Goal: Task Accomplishment & Management: Manage account settings

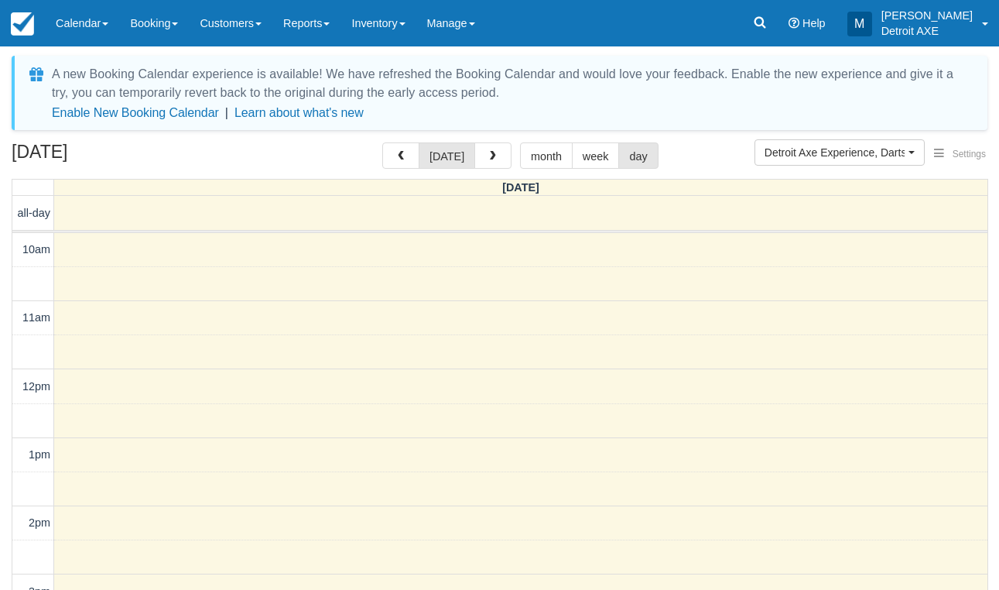
select select "14"
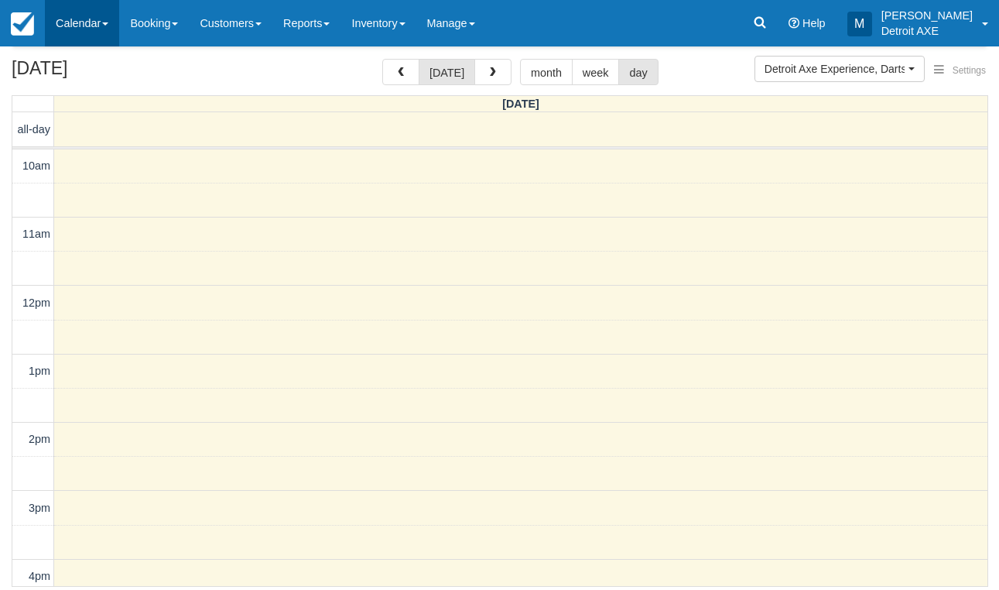
scroll to position [56, 0]
click at [67, 19] on link "Calendar" at bounding box center [82, 23] width 74 height 46
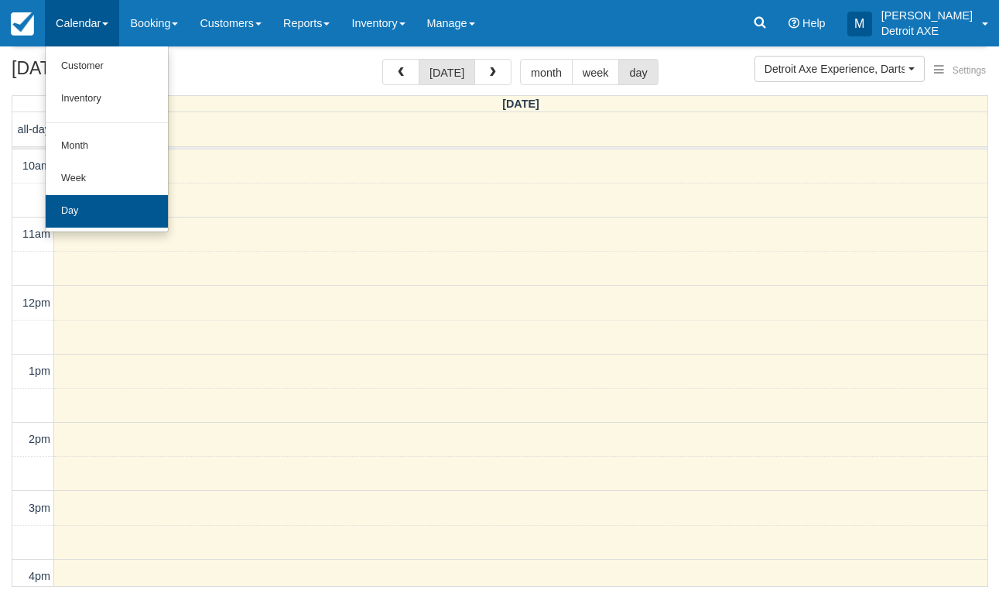
click at [125, 207] on link "Day" at bounding box center [107, 211] width 122 height 33
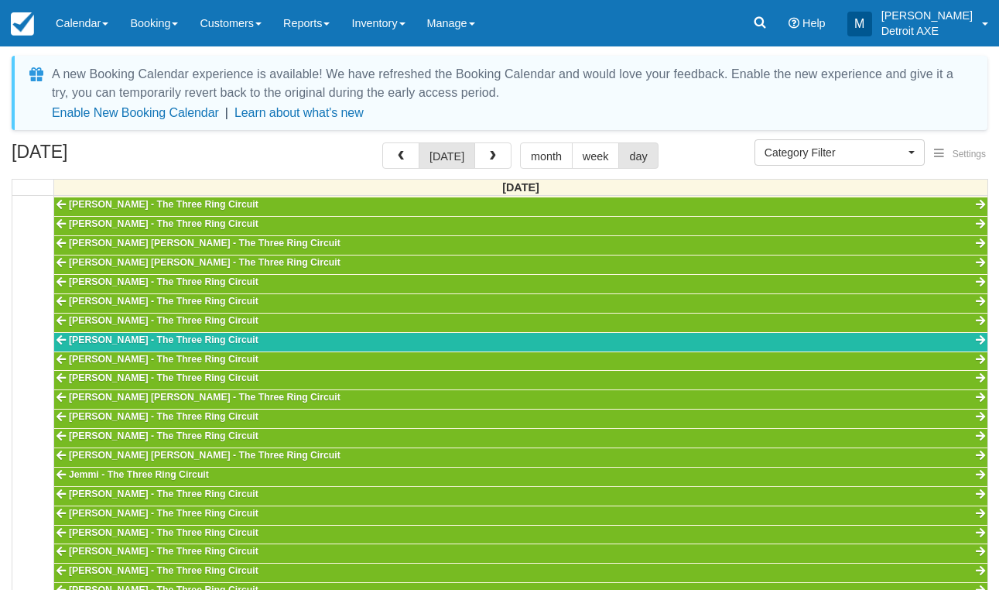
scroll to position [274, 0]
click at [830, 161] on button "Category Filter" at bounding box center [840, 152] width 170 height 26
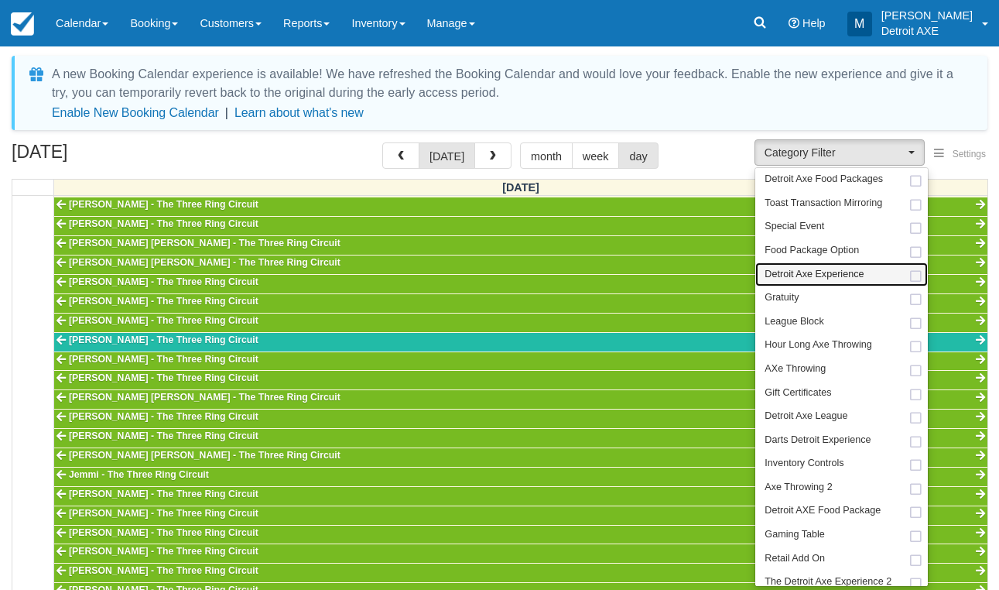
click at [813, 268] on span "Detroit Axe Experience" at bounding box center [814, 275] width 99 height 14
select select "14"
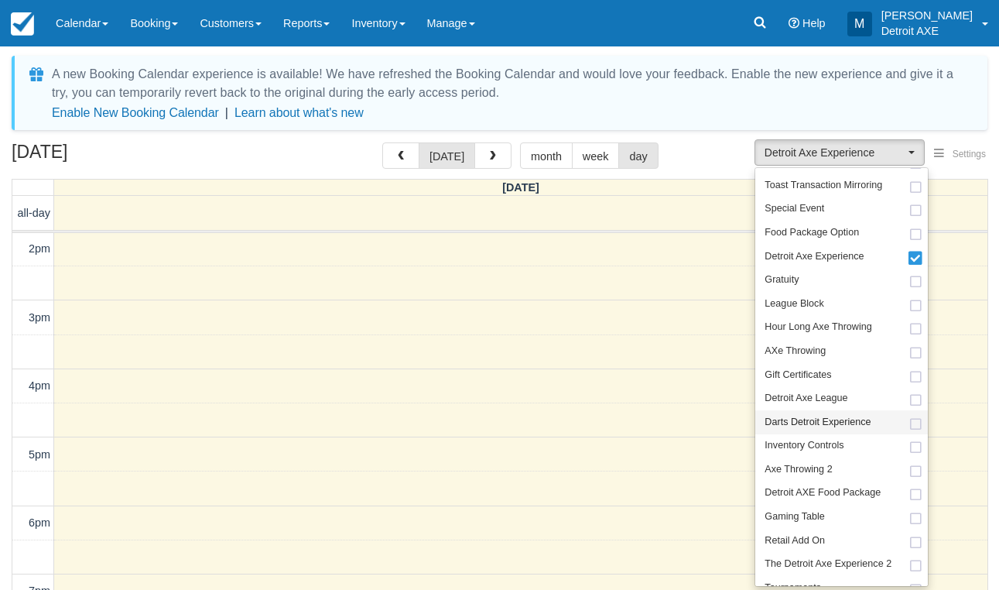
scroll to position [17, 0]
click at [779, 416] on span "Darts Detroit Experience" at bounding box center [818, 423] width 106 height 14
click at [480, 163] on button "button" at bounding box center [492, 155] width 37 height 26
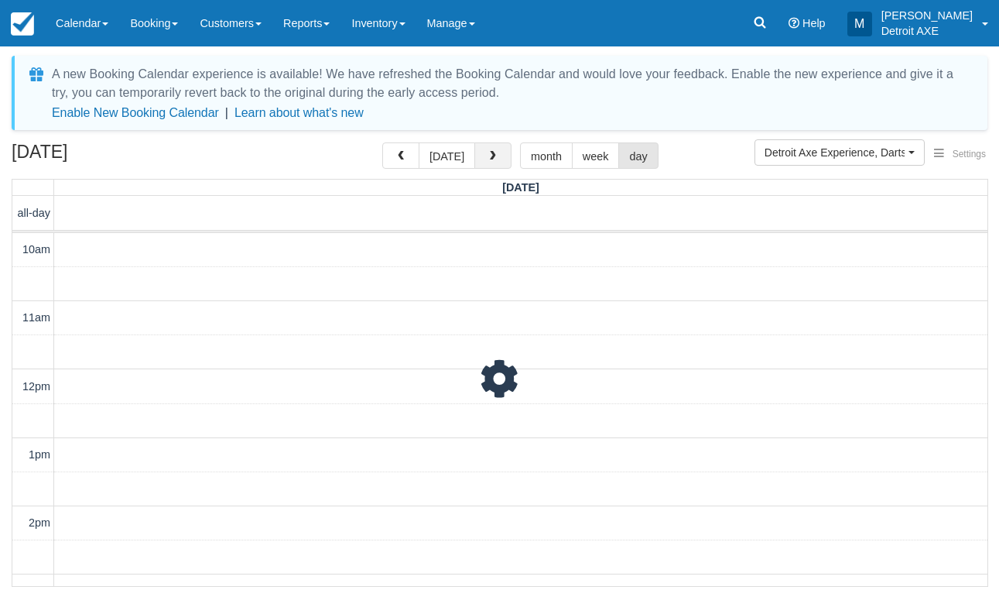
scroll to position [274, 0]
click at [480, 163] on button "button" at bounding box center [492, 155] width 37 height 26
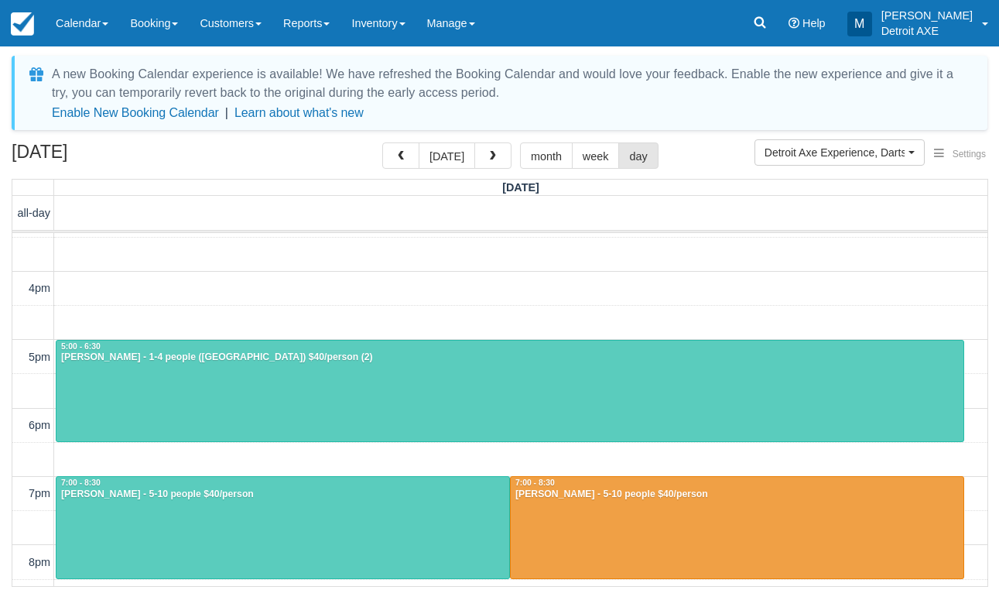
scroll to position [381, 0]
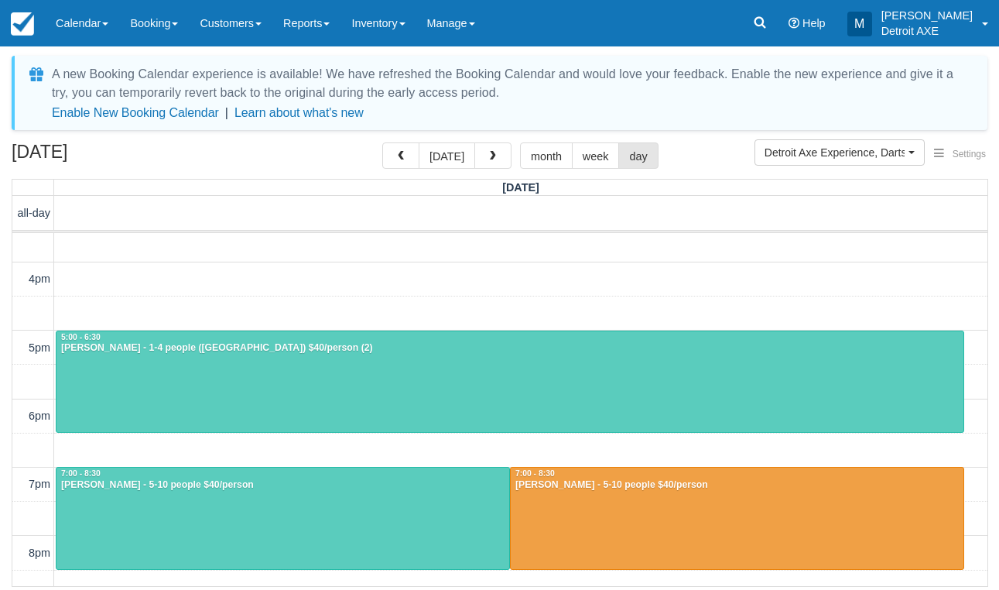
click at [201, 378] on div at bounding box center [509, 381] width 907 height 101
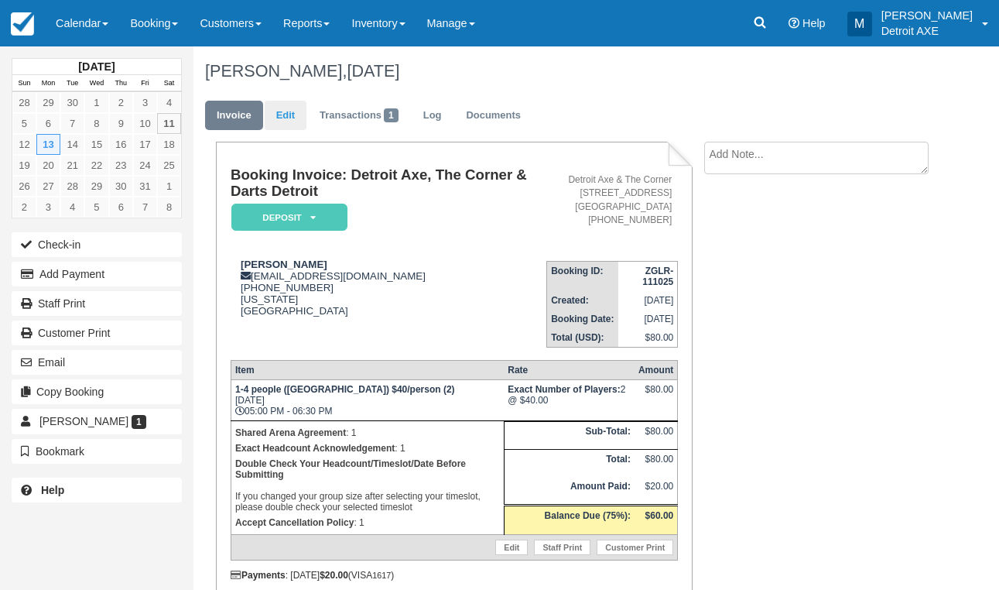
click at [275, 111] on link "Edit" at bounding box center [286, 116] width 42 height 30
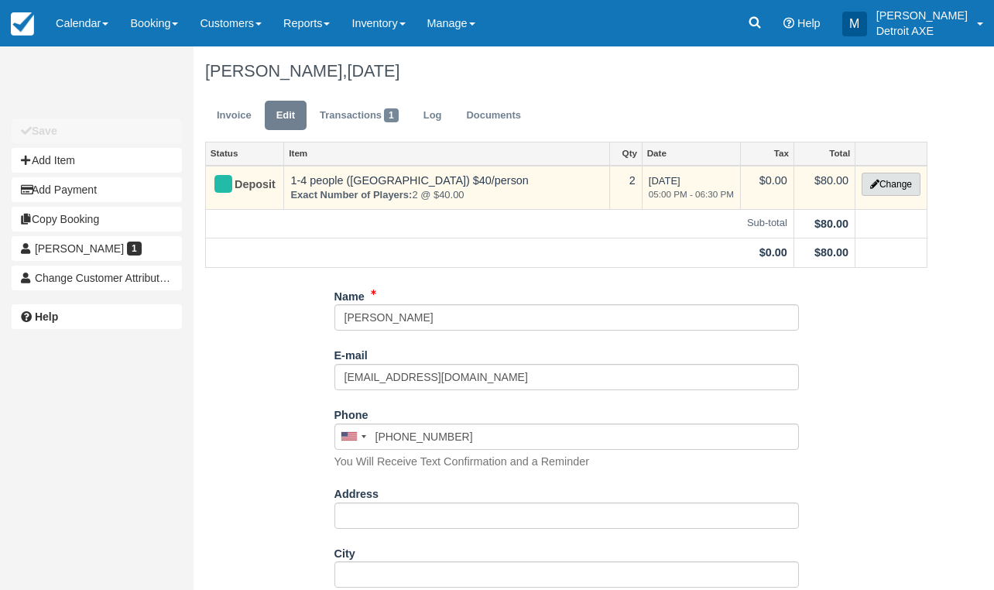
click at [884, 189] on button "Change" at bounding box center [890, 184] width 59 height 23
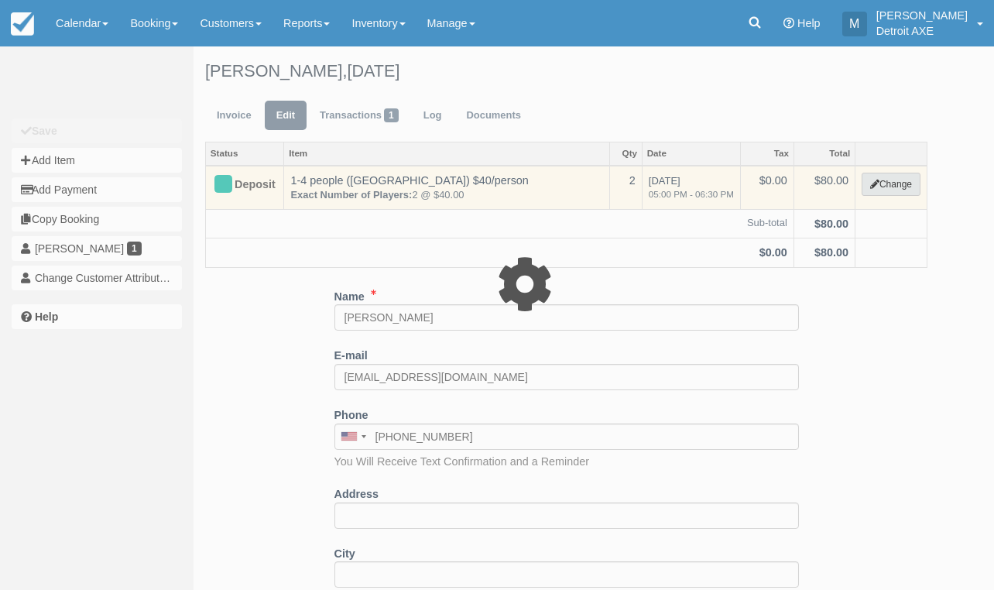
select select "14"
type input "80.00"
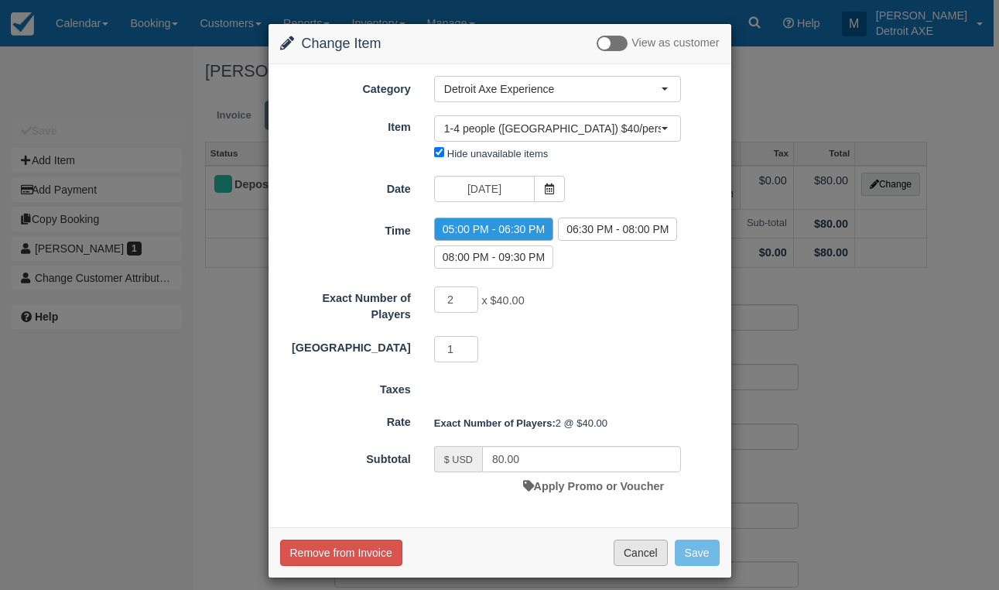
click at [632, 549] on button "Cancel" at bounding box center [641, 552] width 54 height 26
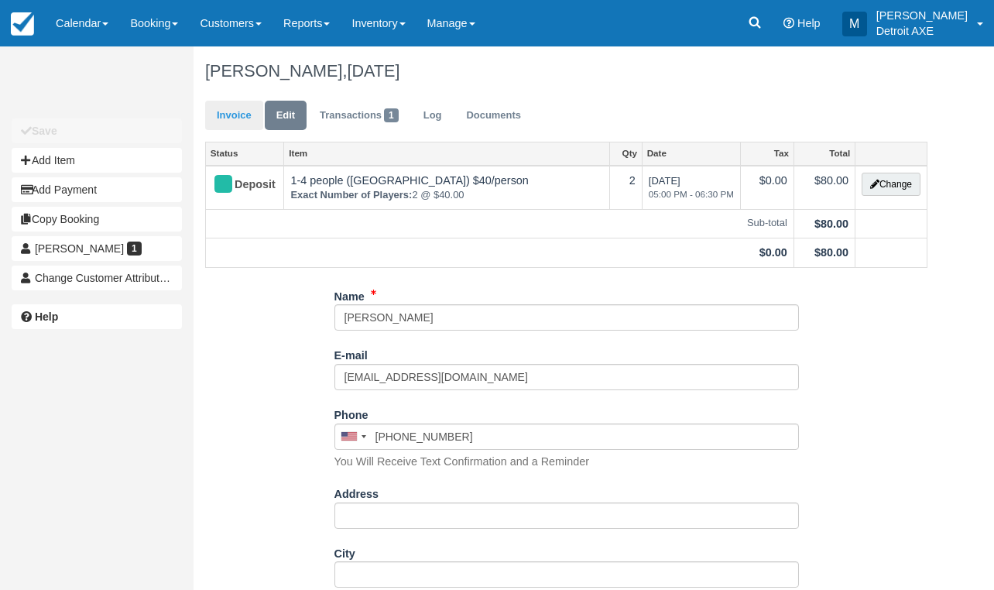
click at [215, 110] on link "Invoice" at bounding box center [234, 116] width 58 height 30
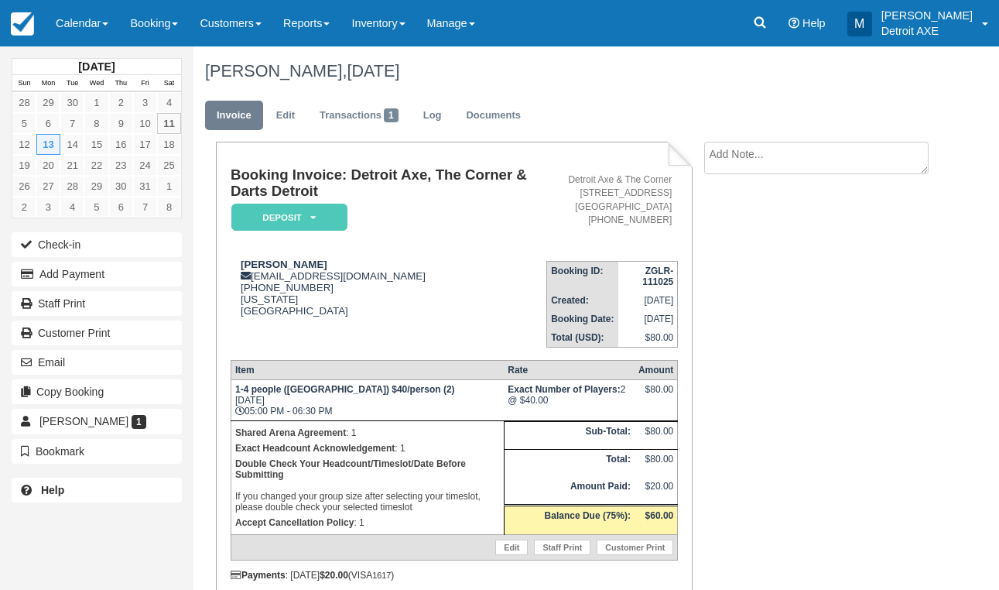
click at [816, 164] on textarea at bounding box center [816, 158] width 224 height 33
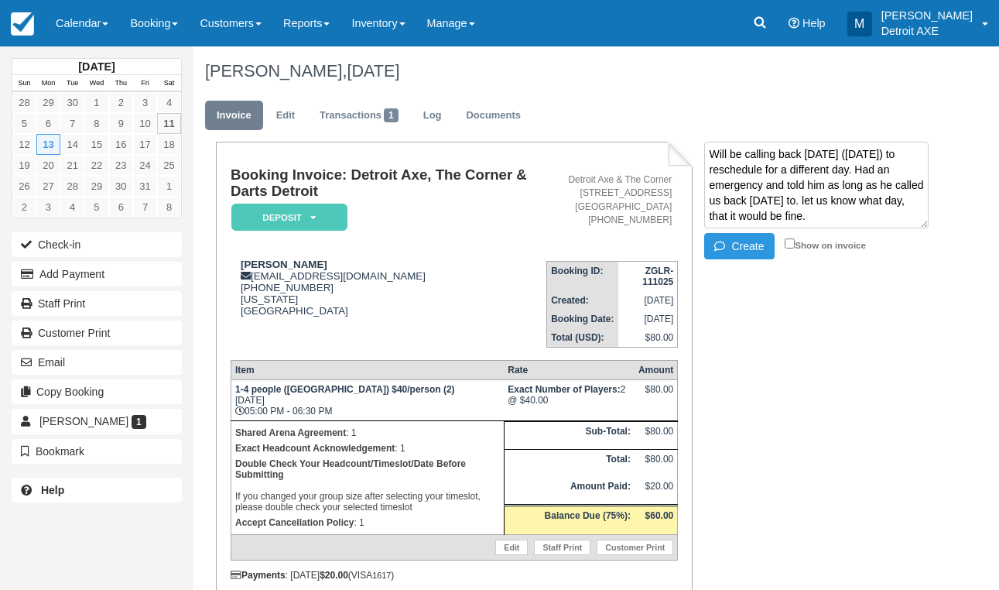
click at [765, 193] on textarea "Will be calling back tomorrow (Sunday the 12th) to reschedule for a different d…" at bounding box center [816, 185] width 224 height 87
click at [812, 202] on textarea "Will be calling back tomorrow (Sunday the 12th) to reschedule for a different d…" at bounding box center [816, 185] width 224 height 87
drag, startPoint x: 832, startPoint y: 224, endPoint x: 861, endPoint y: 190, distance: 45.0
click at [861, 190] on textarea "Will be calling back tomorrow (Sunday the 12th) to reschedule for a different d…" at bounding box center [816, 185] width 224 height 87
type textarea "Will be calling back tomorrow (Sunday the 12th) to reschedule for a different d…"
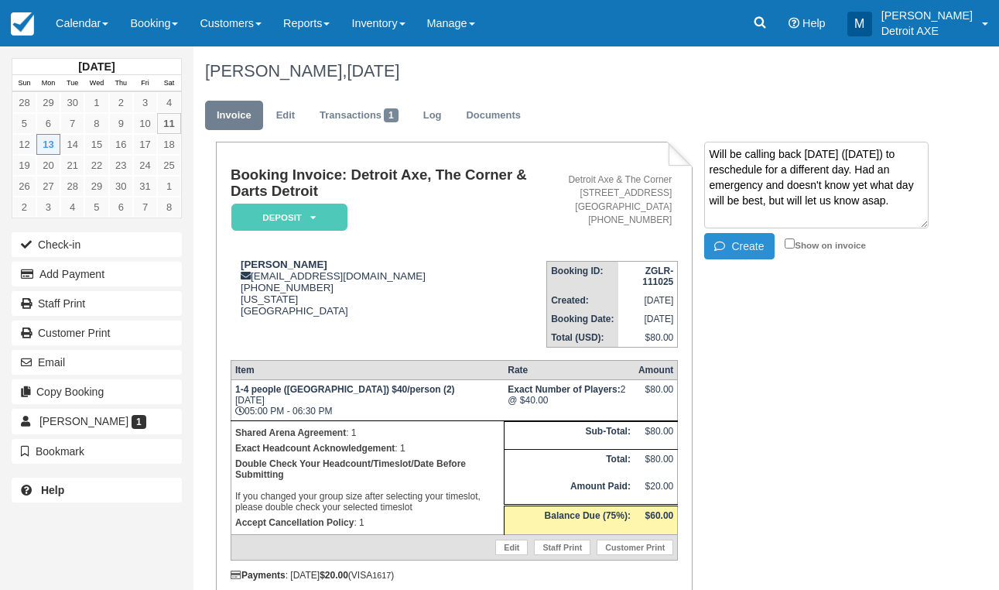
click at [741, 240] on button "Create" at bounding box center [739, 246] width 70 height 26
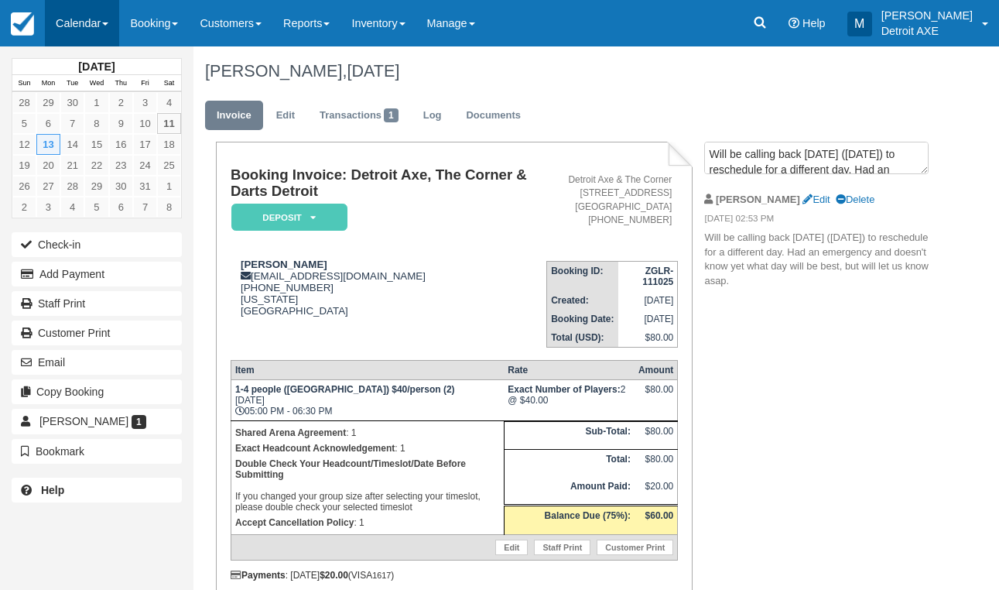
click at [98, 20] on link "Calendar" at bounding box center [82, 23] width 74 height 46
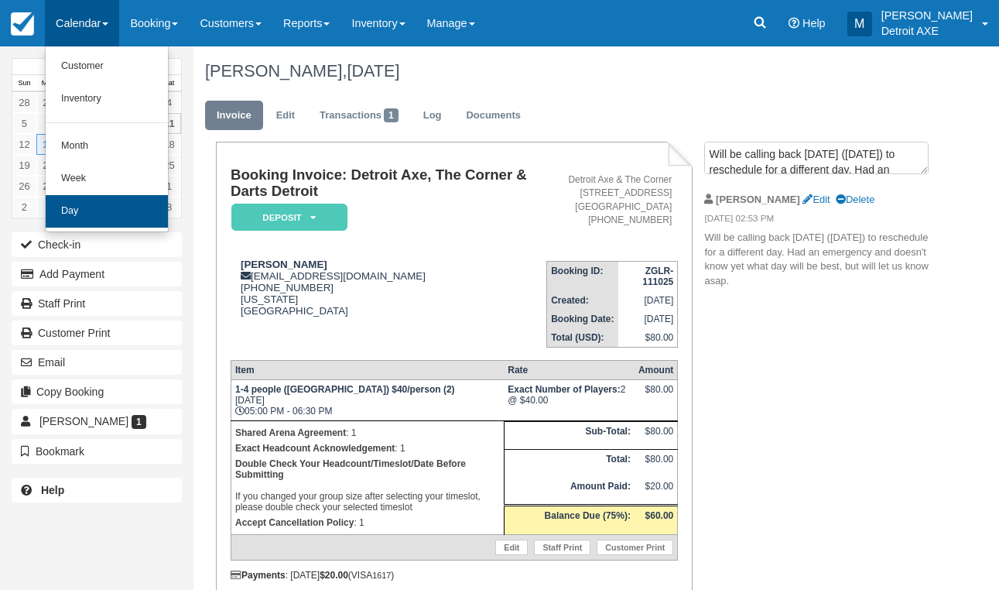
click at [116, 204] on link "Day" at bounding box center [107, 211] width 122 height 33
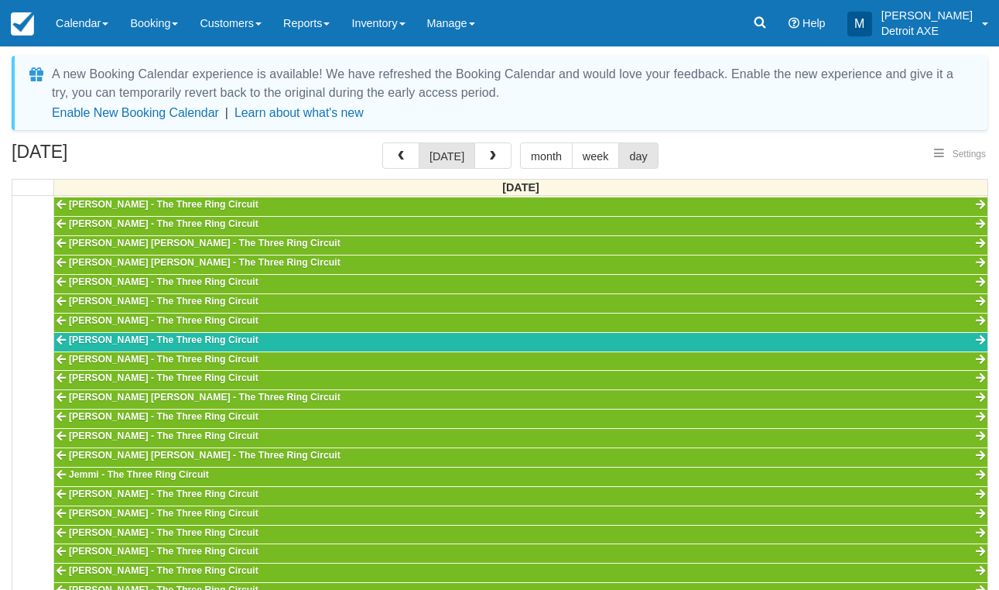
select select
click at [486, 163] on button "button" at bounding box center [492, 155] width 37 height 26
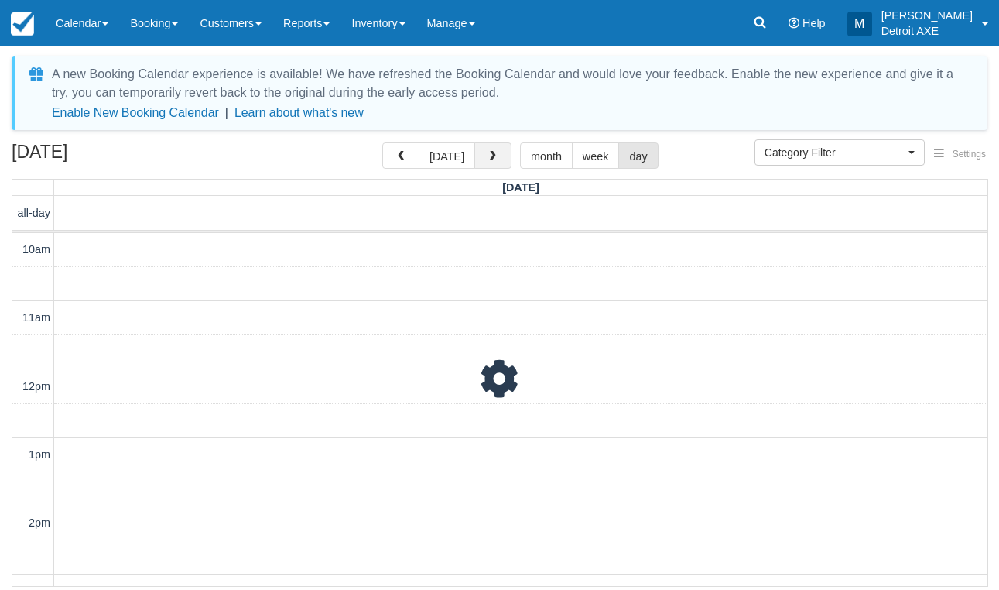
scroll to position [274, 0]
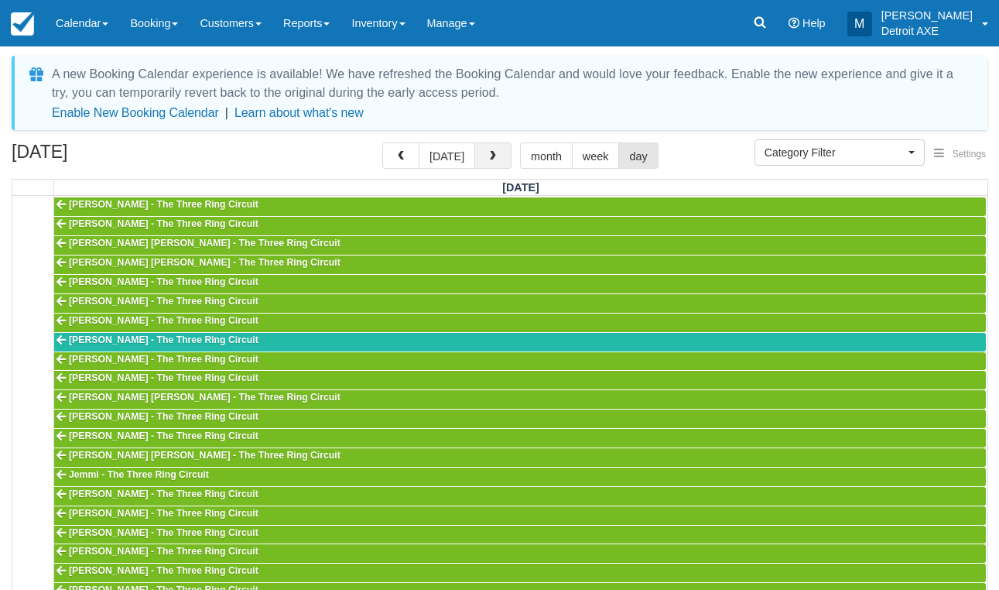
click at [486, 163] on button "button" at bounding box center [492, 155] width 37 height 26
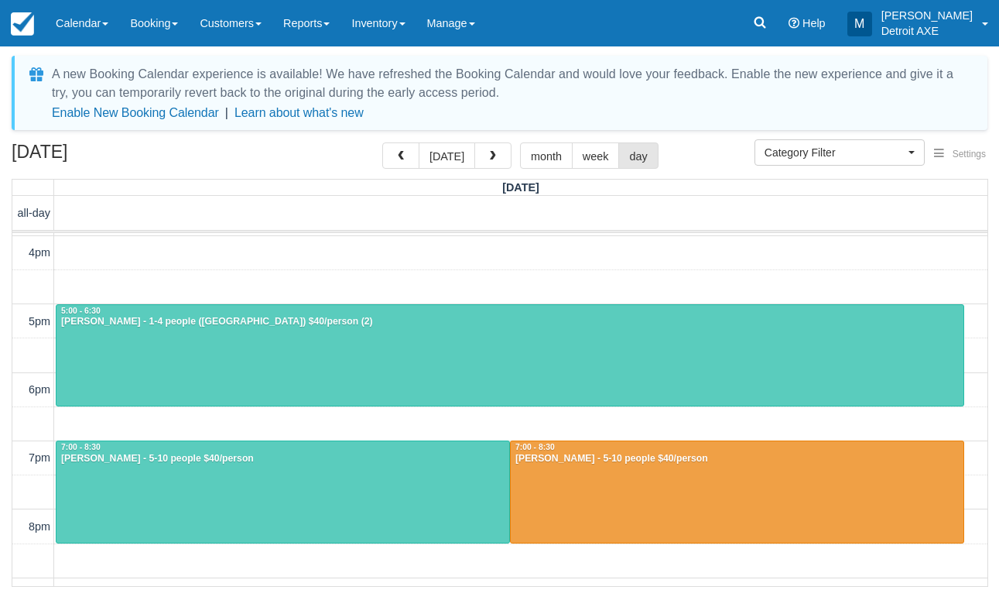
scroll to position [409, 0]
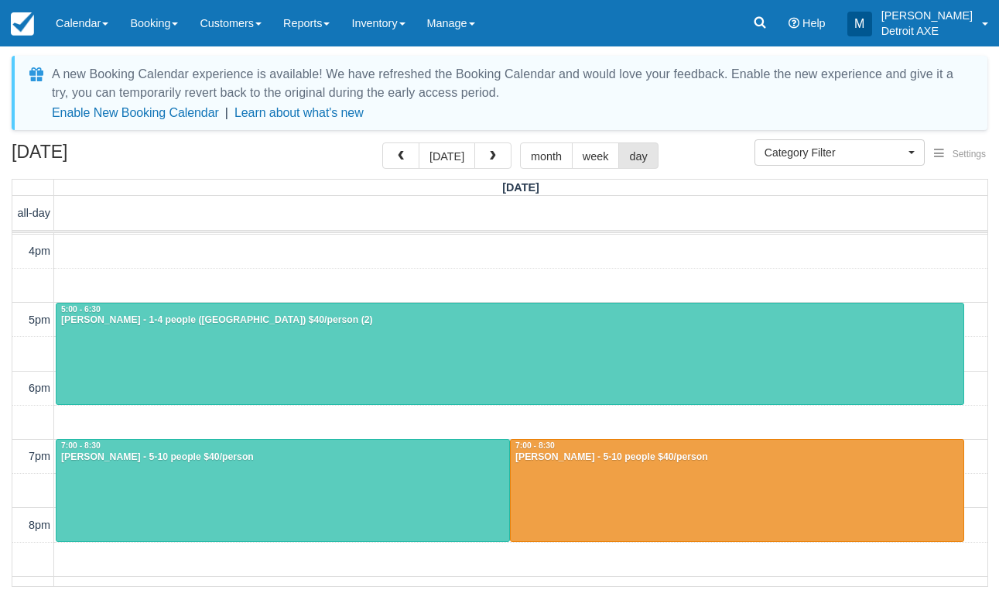
click at [662, 467] on div at bounding box center [737, 490] width 453 height 101
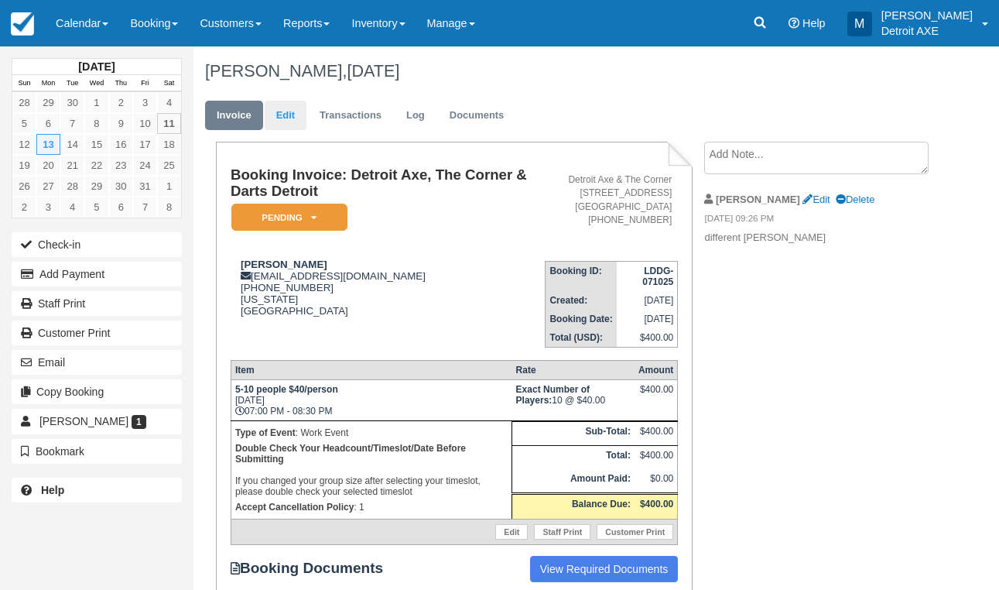
click at [291, 114] on link "Edit" at bounding box center [286, 116] width 42 height 30
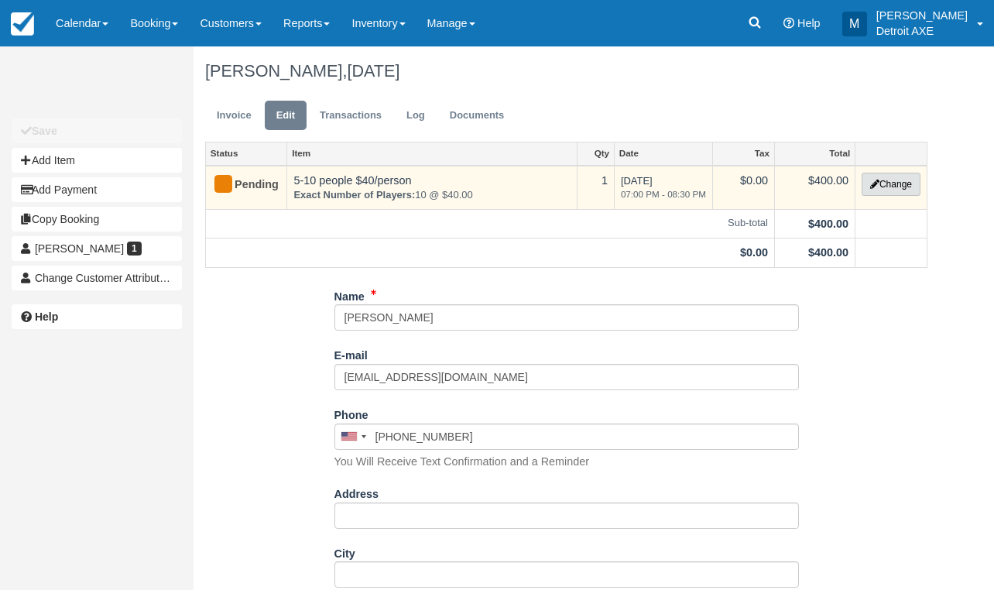
click at [873, 191] on button "Change" at bounding box center [890, 184] width 59 height 23
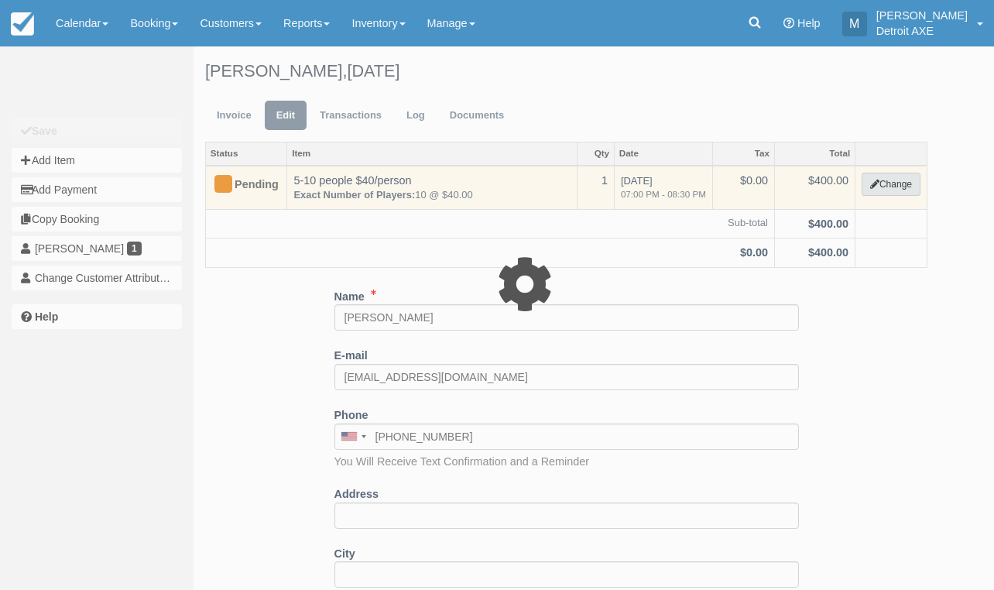
select select "14"
type input "400.00"
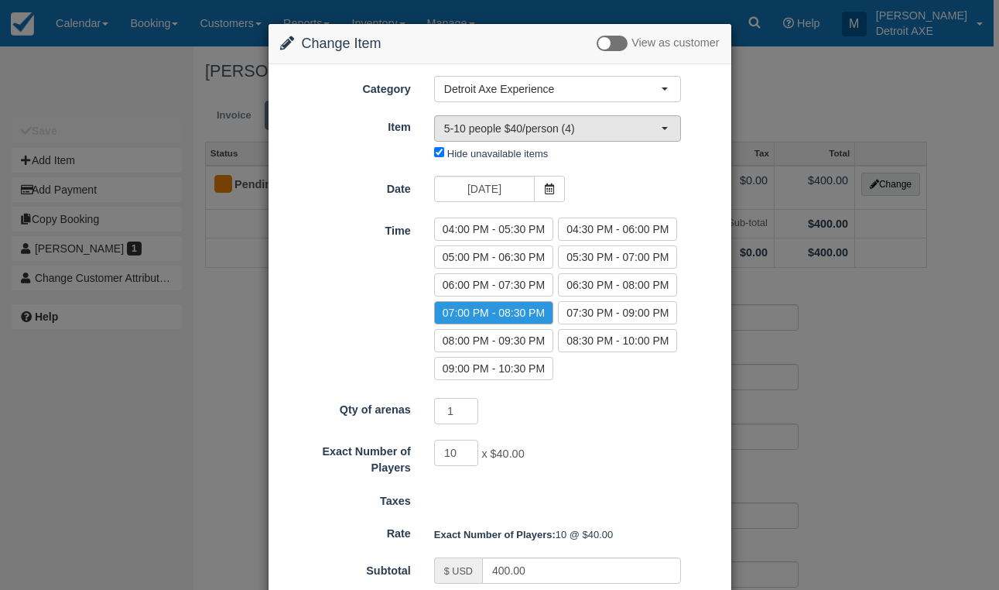
click at [542, 139] on button "5-10 people $40/person (4)" at bounding box center [557, 128] width 247 height 26
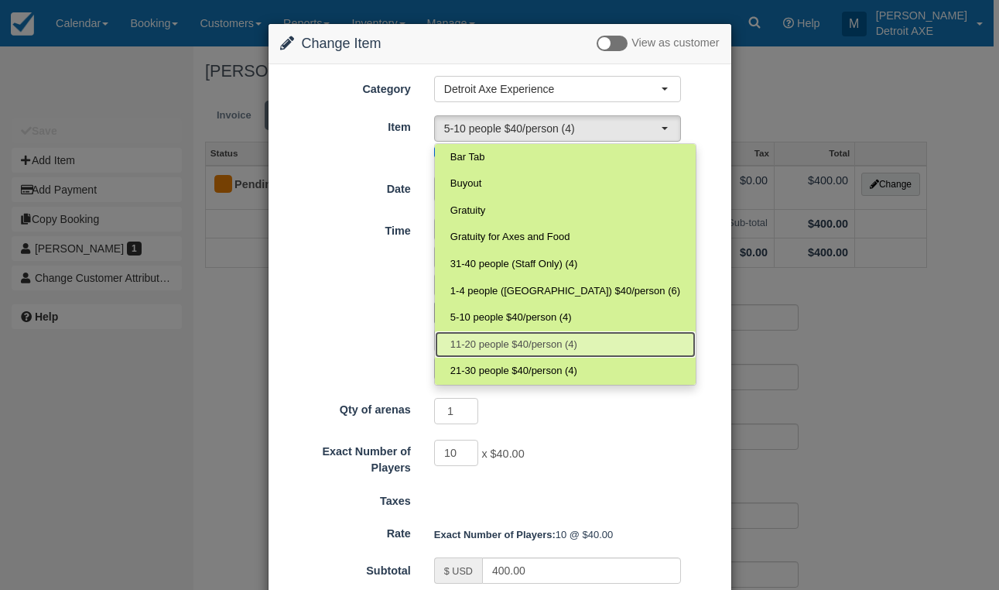
click at [526, 337] on span "11-20 people $40/person (4)" at bounding box center [513, 344] width 127 height 15
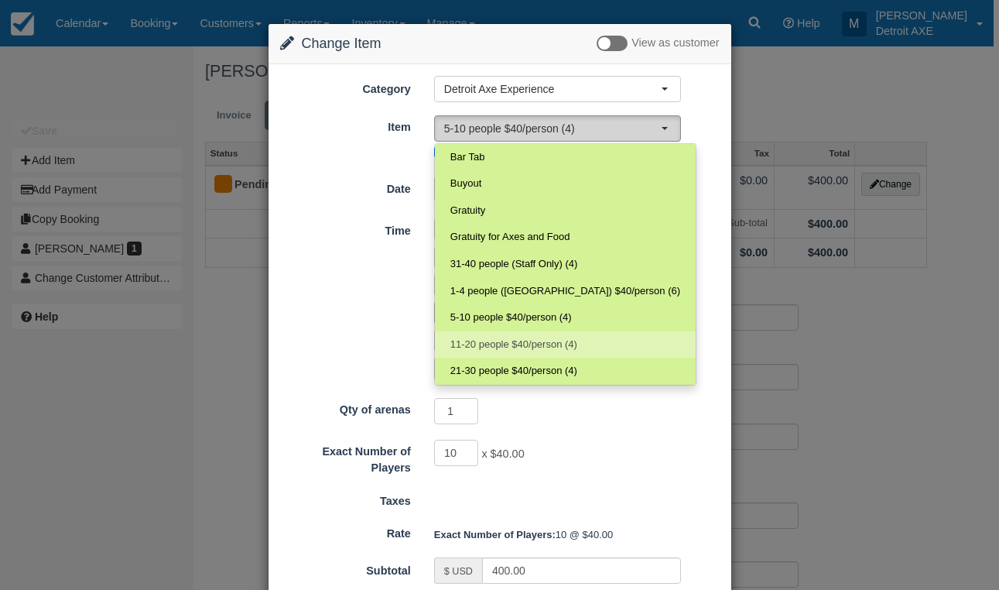
select select "140"
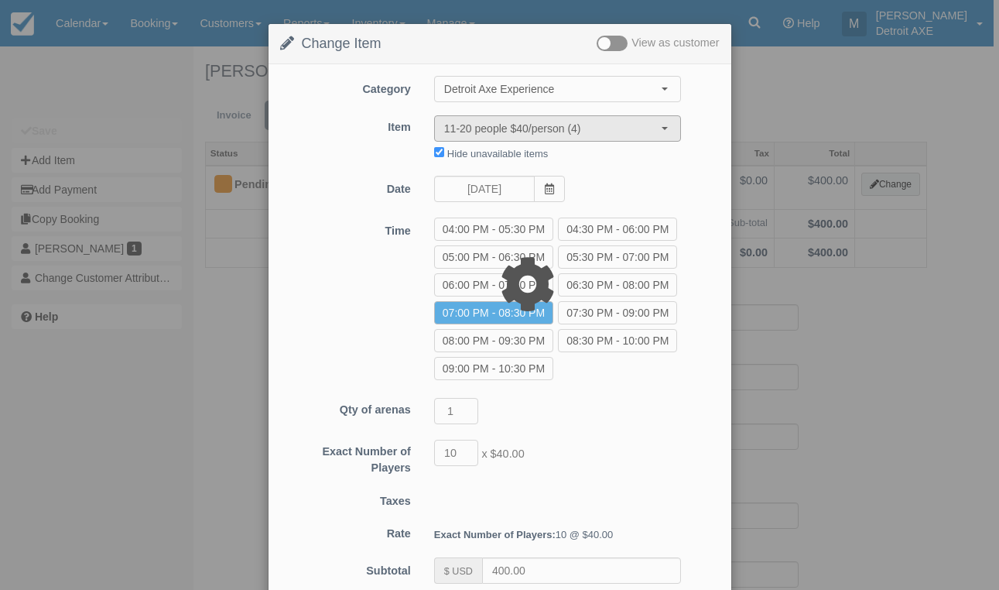
type input "440.00"
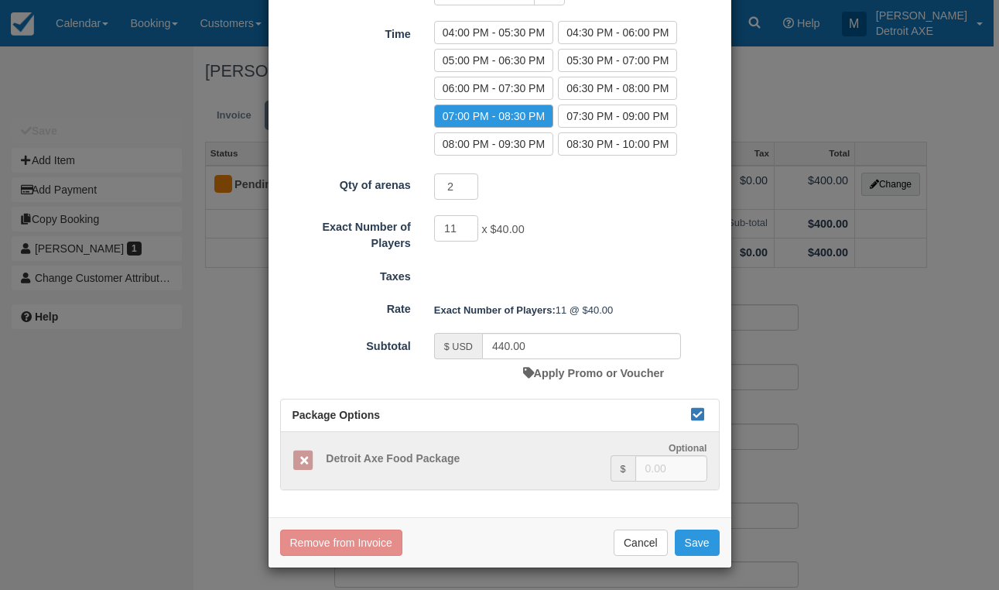
scroll to position [196, 0]
click at [679, 539] on button "Save" at bounding box center [697, 543] width 45 height 26
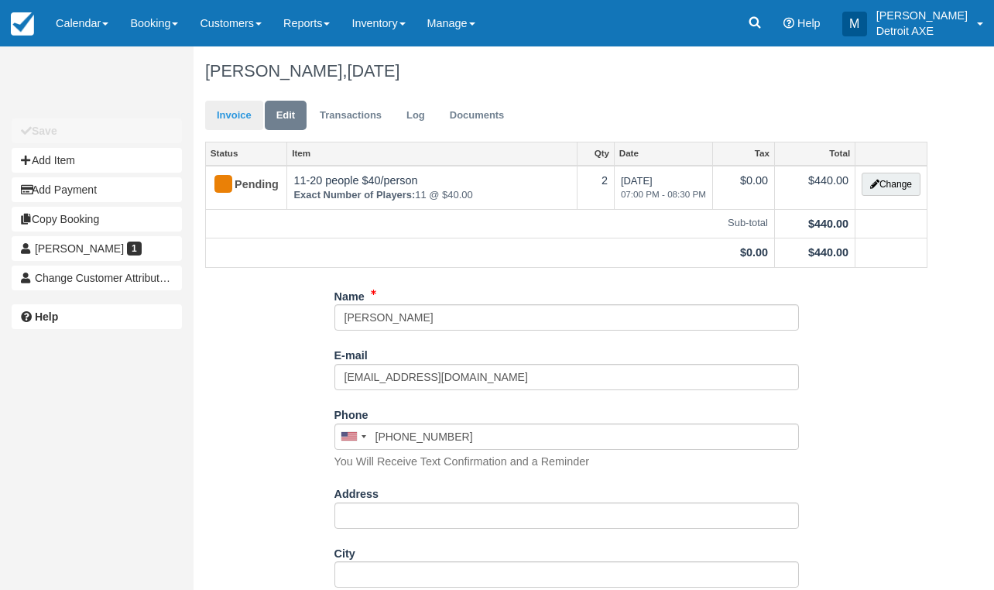
click at [230, 120] on link "Invoice" at bounding box center [234, 116] width 58 height 30
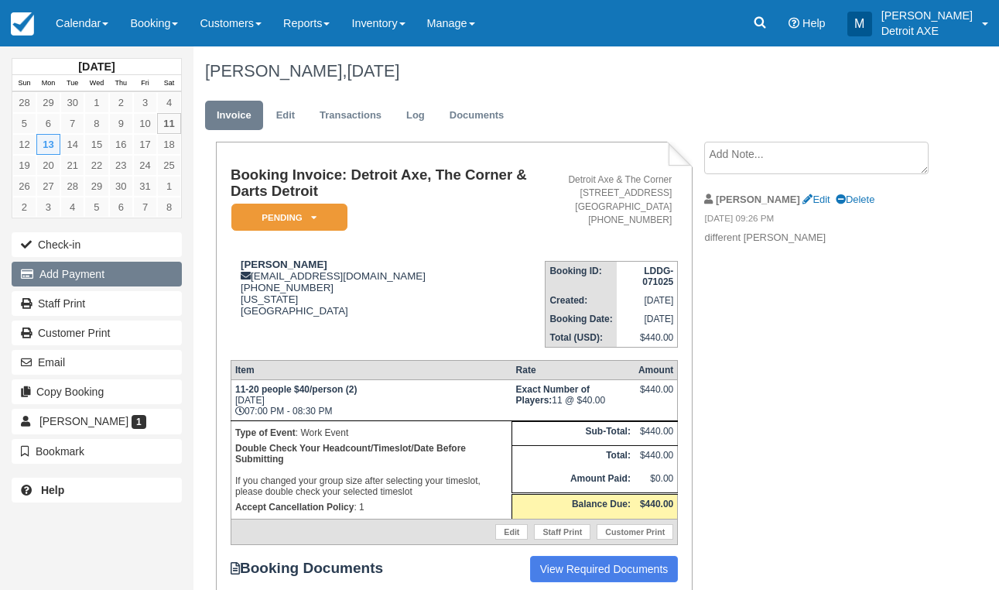
click at [119, 264] on button "Add Payment" at bounding box center [97, 274] width 170 height 25
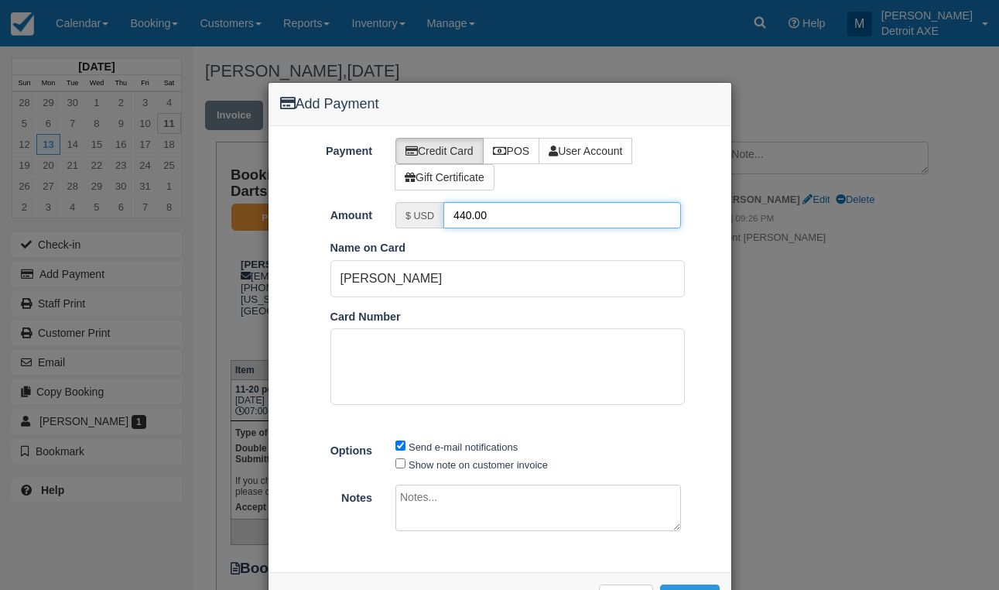
click at [470, 215] on input "440.00" at bounding box center [562, 215] width 238 height 26
type input "44.00"
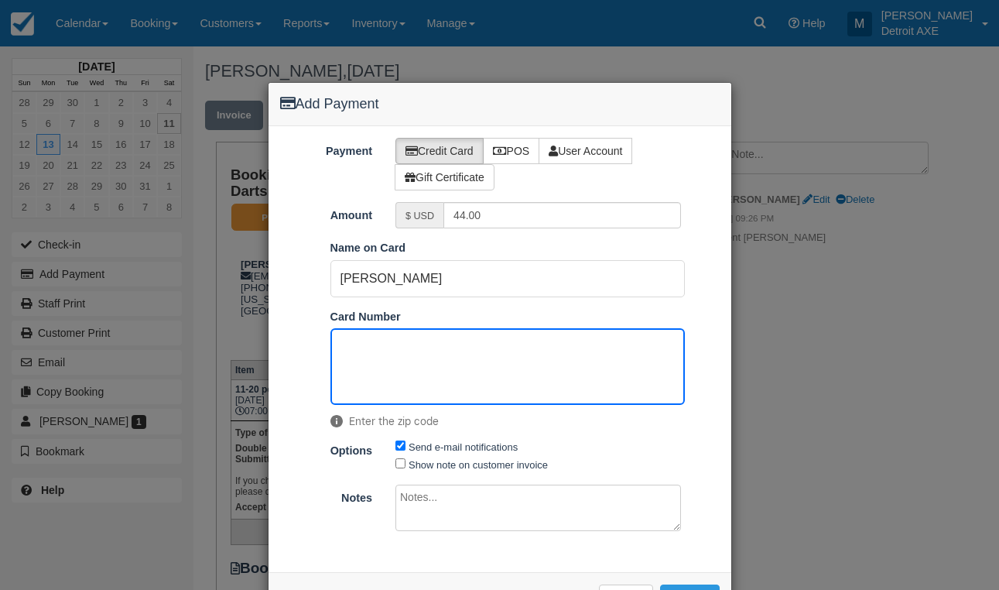
click at [687, 559] on div "Payment Credit Card POS User Account Gift Certificate Amount $ USD 44.00 Pay in…" at bounding box center [500, 349] width 463 height 446
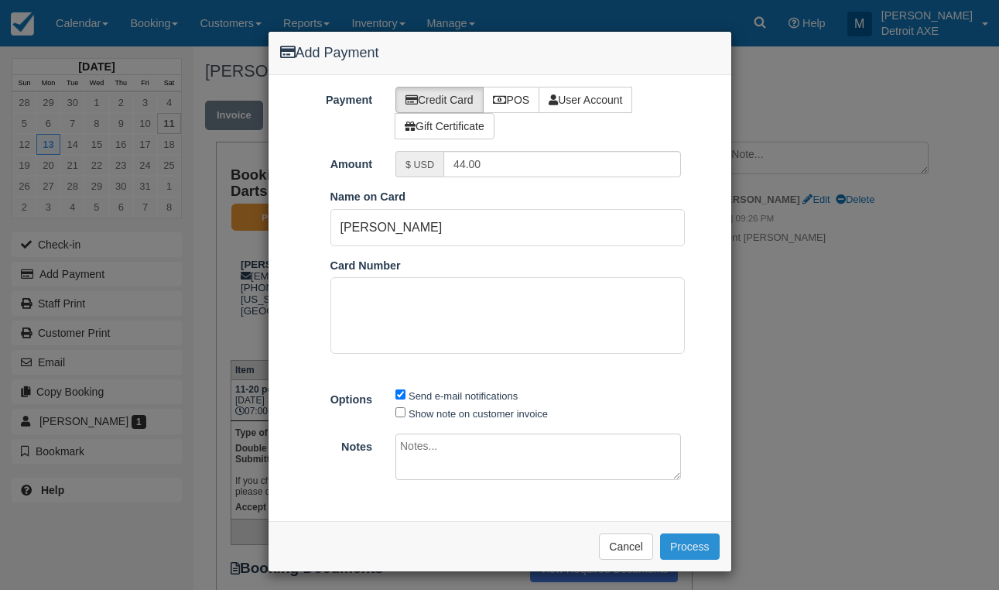
click at [687, 543] on button "Process" at bounding box center [690, 546] width 60 height 26
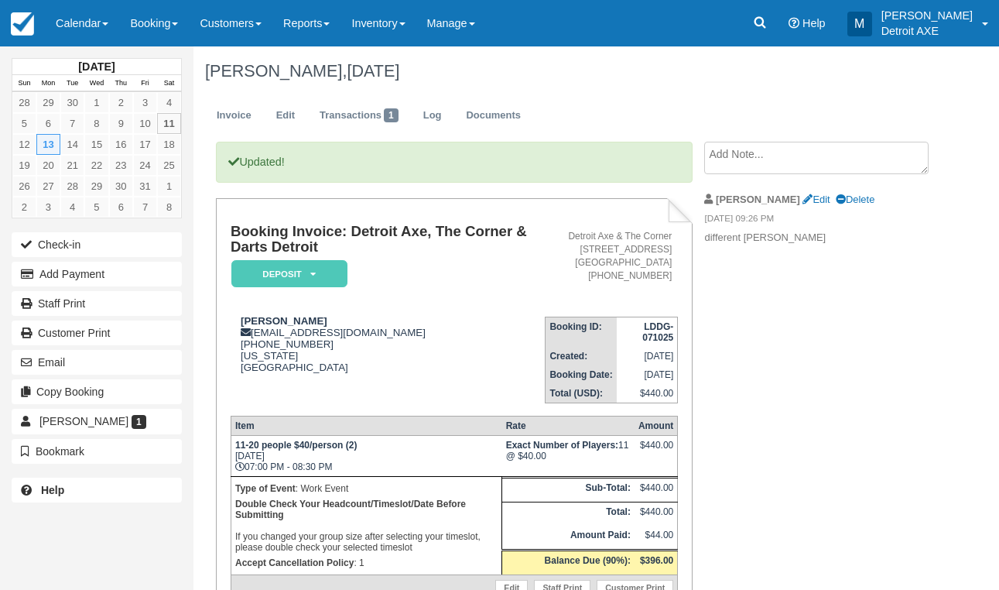
click at [839, 162] on textarea at bounding box center [816, 158] width 224 height 33
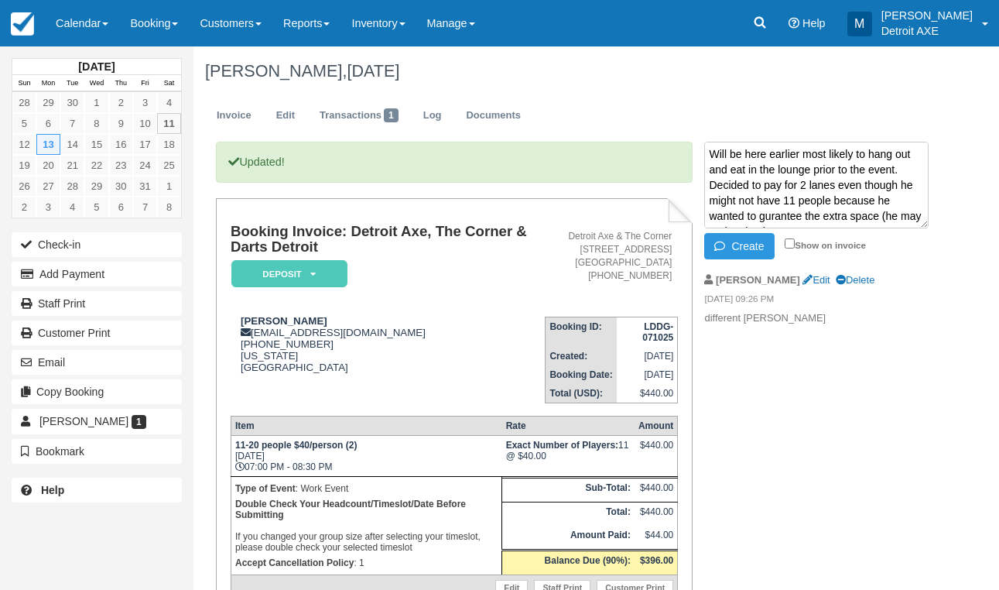
scroll to position [10, 0]
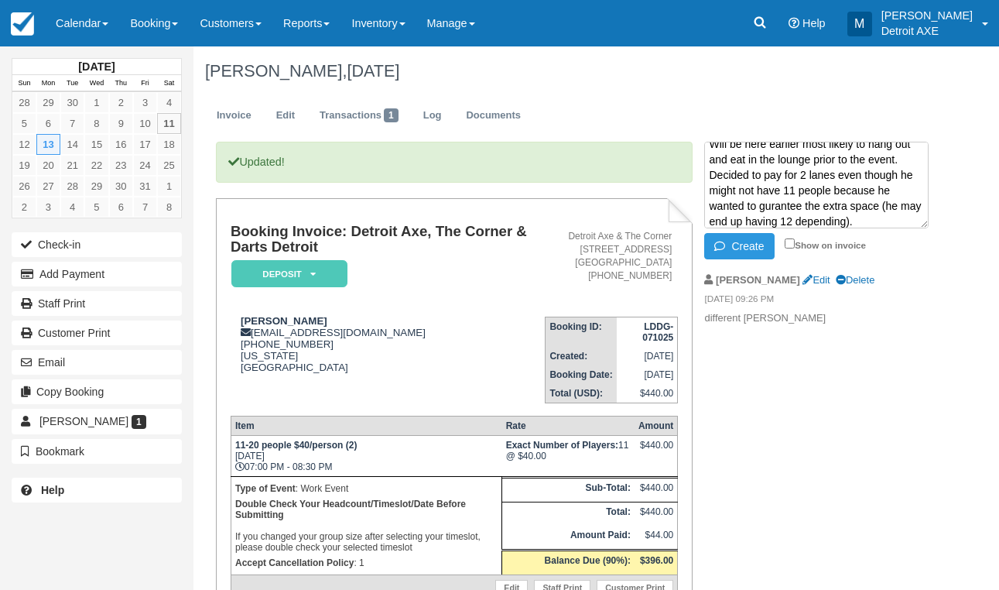
click at [714, 206] on textarea "Will be here earlier most likely to hang out and eat in the lounge prior to the…" at bounding box center [816, 185] width 224 height 87
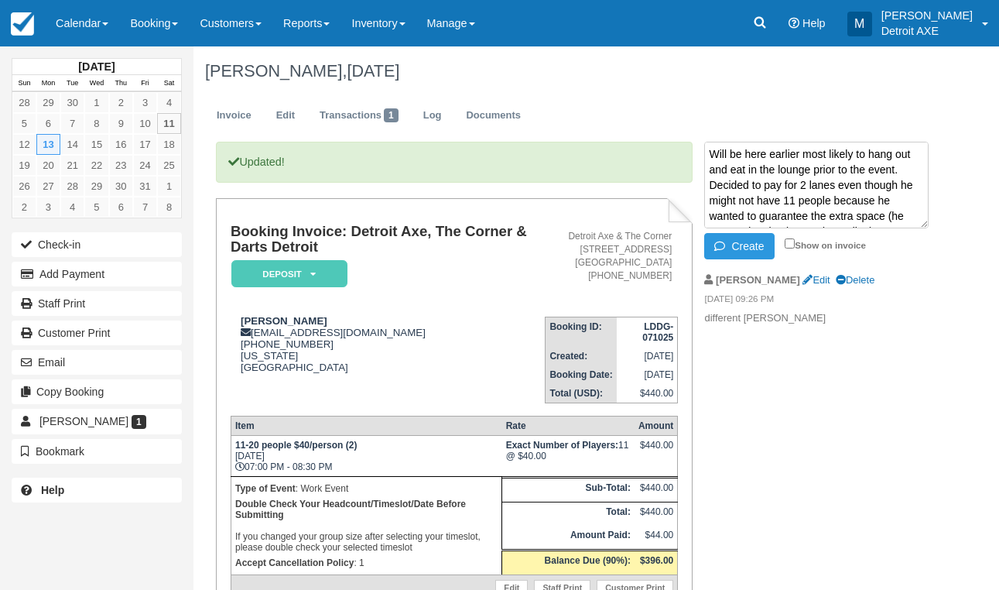
scroll to position [0, 0]
click at [823, 157] on textarea "Will be here earlier most likely to hang out and eat in the lounge prior to the…" at bounding box center [816, 185] width 224 height 87
click at [729, 151] on textarea "Will be here earlier likely to hang out and eat in the lounge prior to the even…" at bounding box center [816, 185] width 224 height 87
click at [820, 155] on textarea "Will be here earlier likely to hang out and eat in the lounge prior to the even…" at bounding box center [816, 185] width 224 height 87
click at [727, 153] on textarea "Will be here earlier to hang out and eat in the lounge prior to the event. Deci…" at bounding box center [816, 185] width 224 height 87
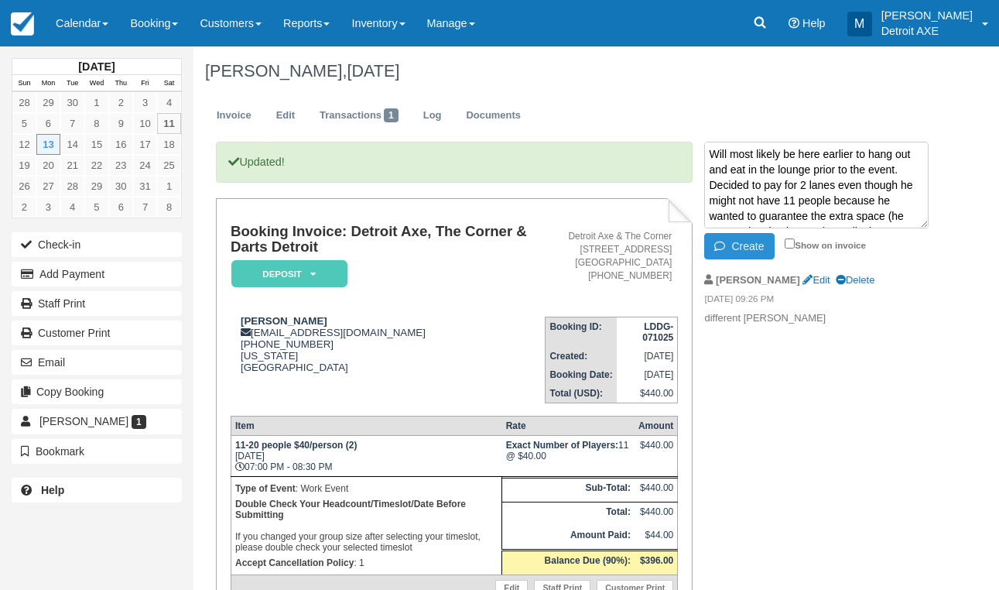
type textarea "Will most likely be here earlier to hang out and eat in the lounge prior to the…"
click at [748, 248] on button "Create" at bounding box center [739, 246] width 70 height 26
